Goal: Information Seeking & Learning: Learn about a topic

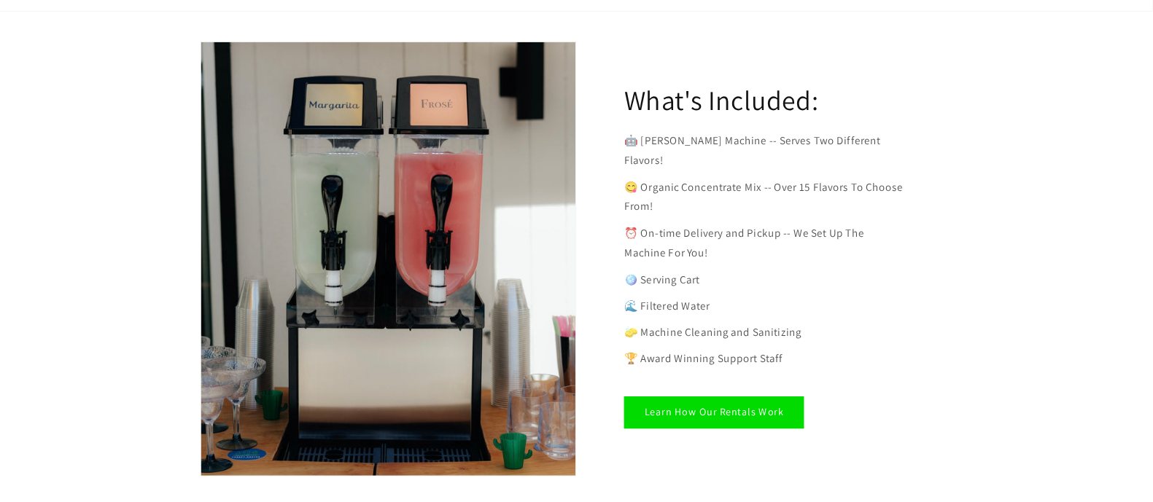
scroll to position [773, 0]
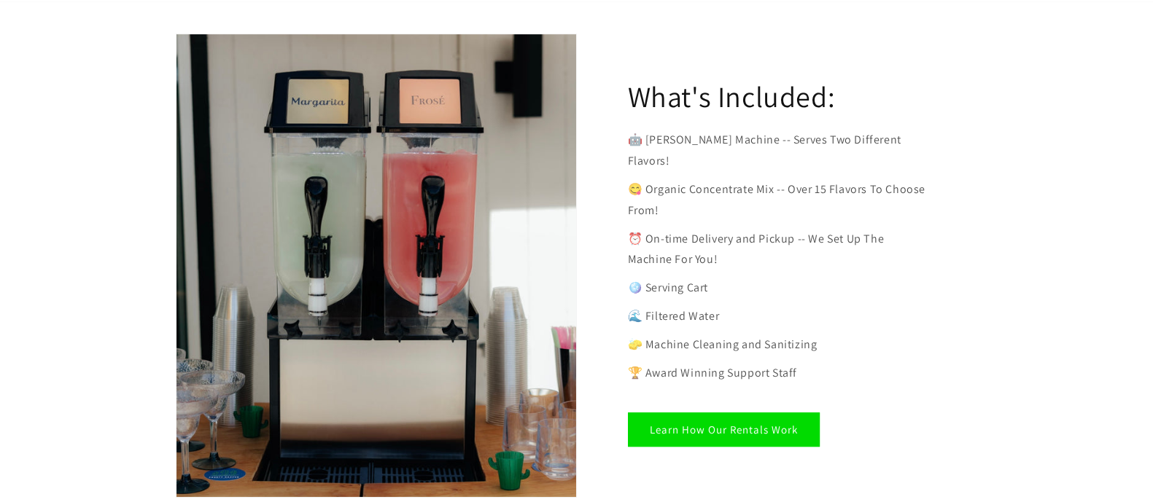
drag, startPoint x: 1841, startPoint y: 1, endPoint x: 754, endPoint y: 494, distance: 1193.5
click at [742, 494] on div "What's Included: 🤖 [PERSON_NAME] Machine -- Serves Two Different Flavors! 😋 Org…" at bounding box center [576, 262] width 875 height 523
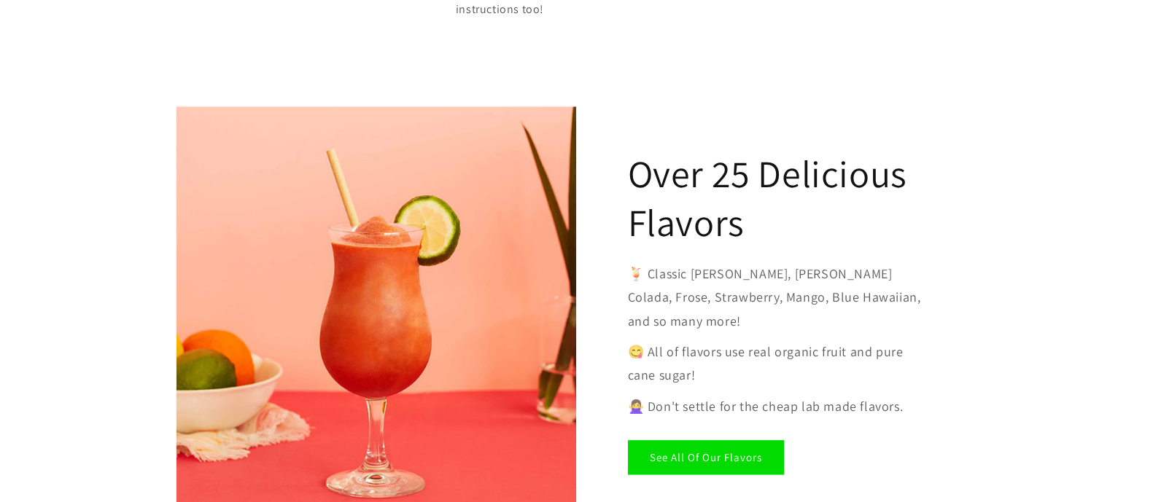
scroll to position [2177, 0]
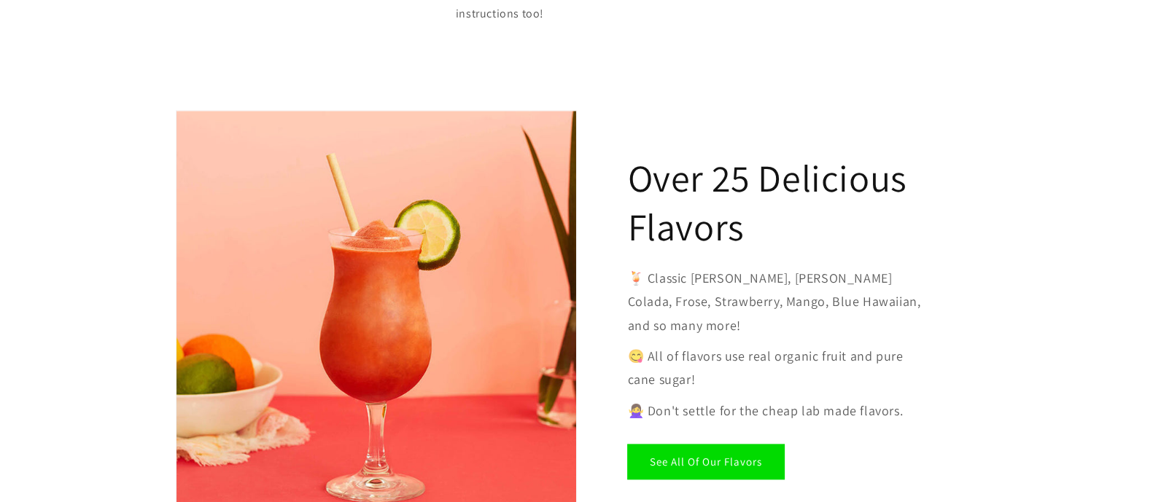
click at [769, 445] on link "See All Of Our Flavors" at bounding box center [706, 462] width 156 height 34
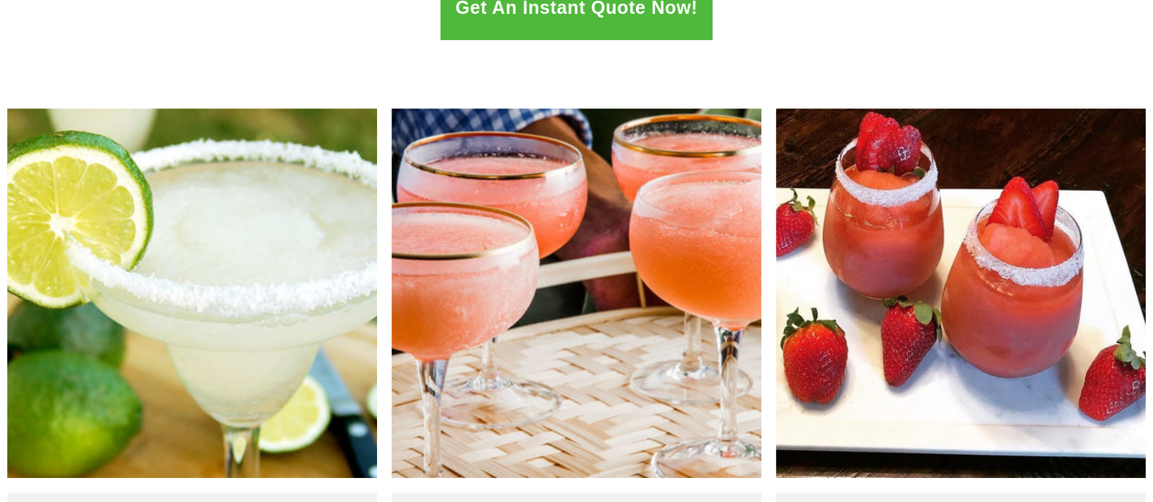
scroll to position [456, 0]
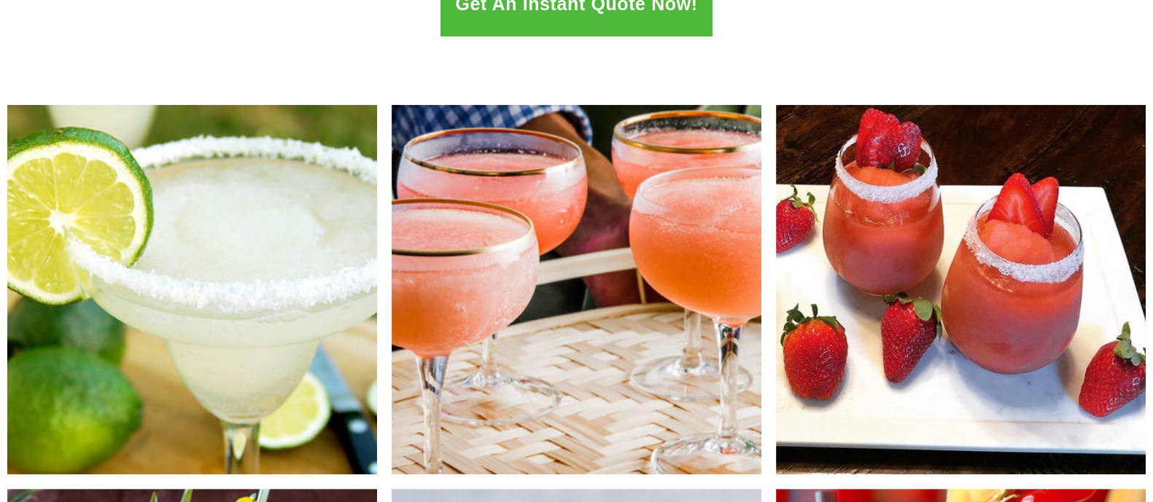
click at [1083, 61] on div "Get An Instant Quote Now!" at bounding box center [576, 13] width 1153 height 109
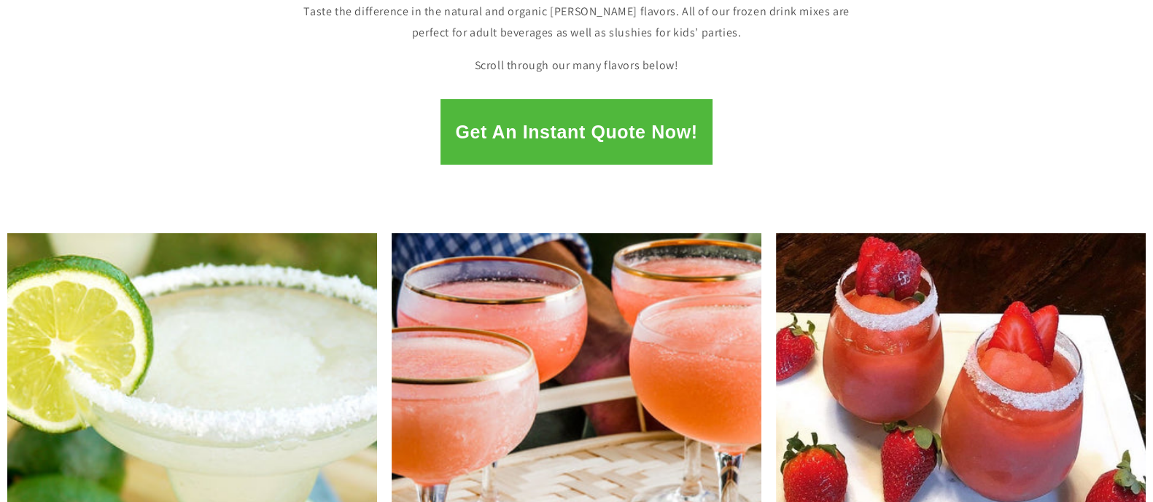
scroll to position [16, 0]
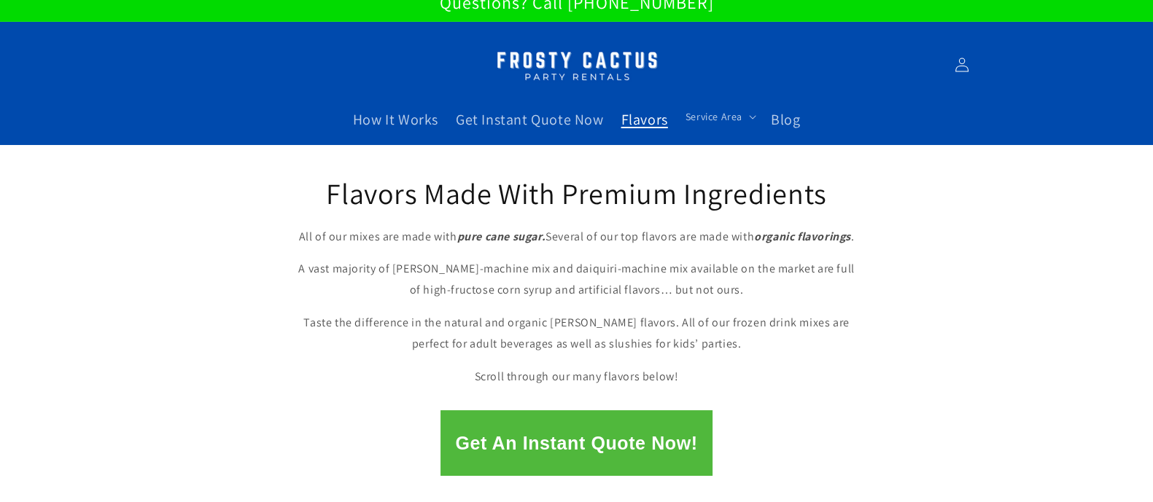
drag, startPoint x: 602, startPoint y: 441, endPoint x: 911, endPoint y: 433, distance: 310.0
click at [911, 433] on div "Get An Instant Quote Now!" at bounding box center [576, 444] width 1153 height 66
